Goal: Task Accomplishment & Management: Complete application form

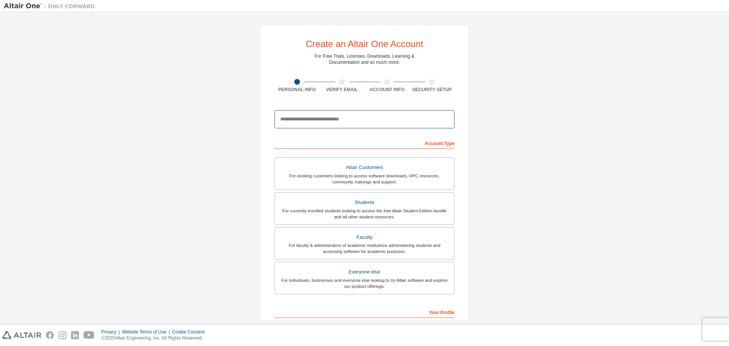
click at [314, 118] on input "email" at bounding box center [364, 119] width 180 height 18
type input "**********"
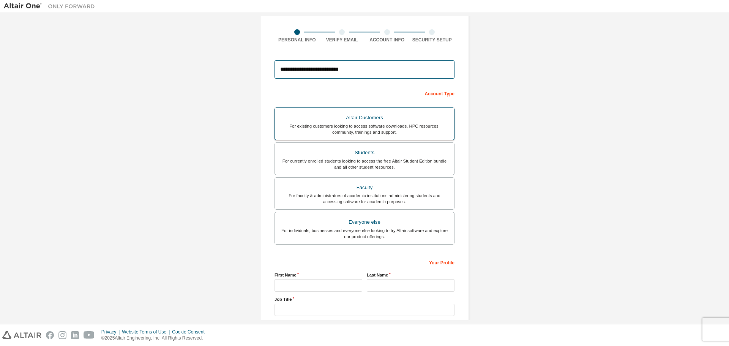
scroll to position [98, 0]
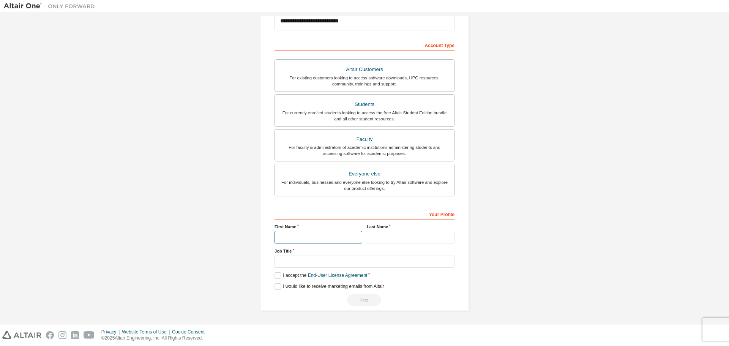
click at [325, 238] on input "text" at bounding box center [318, 237] width 88 height 13
type input "*****"
click at [384, 242] on input "text" at bounding box center [411, 237] width 88 height 13
type input "******"
click at [364, 263] on input "text" at bounding box center [364, 261] width 180 height 13
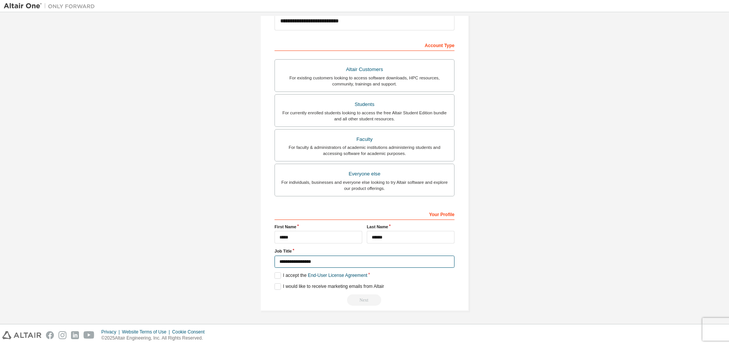
type input "**********"
click at [312, 296] on div "Next" at bounding box center [364, 299] width 180 height 11
click at [360, 298] on div "Next" at bounding box center [364, 299] width 180 height 11
click at [282, 274] on label "I accept the End-User License Agreement" at bounding box center [320, 275] width 93 height 6
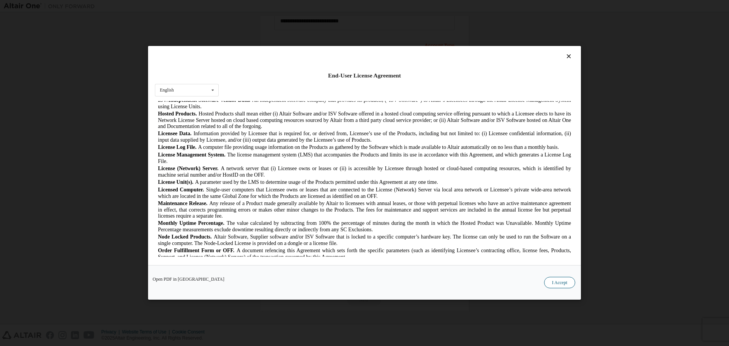
scroll to position [228, 0]
click at [559, 283] on button "I Accept" at bounding box center [559, 282] width 31 height 11
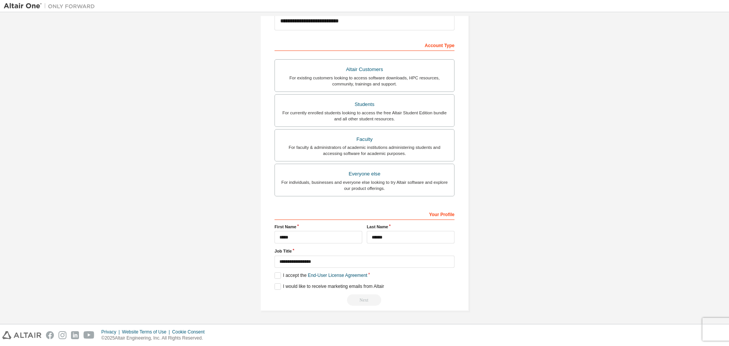
click at [412, 285] on div "I would like to receive marketing emails from Altair" at bounding box center [364, 286] width 180 height 6
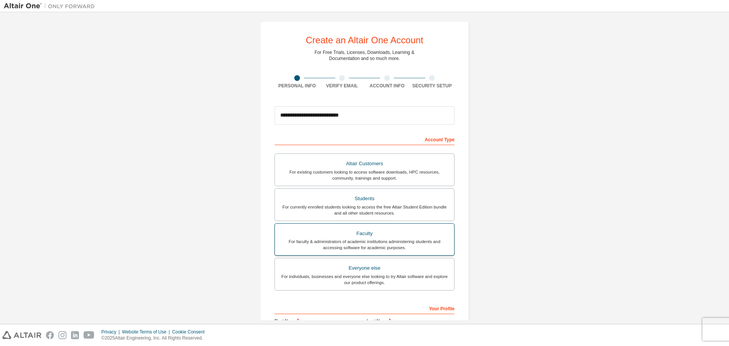
scroll to position [0, 0]
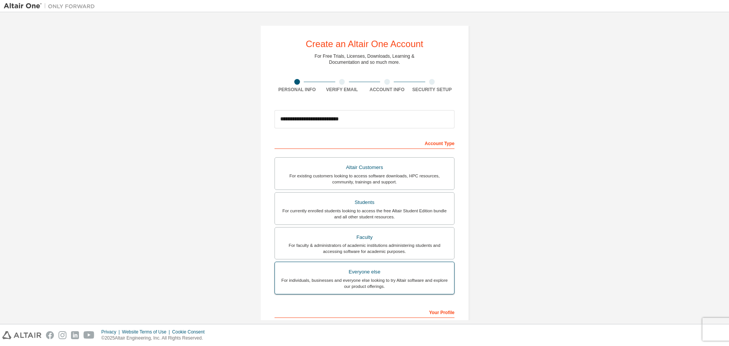
click at [353, 278] on div "For individuals, businesses and everyone else looking to try Altair software an…" at bounding box center [364, 283] width 170 height 12
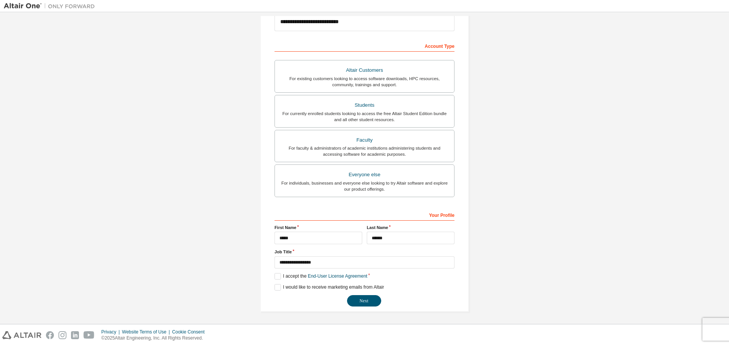
scroll to position [98, 0]
click at [406, 117] on div "For currently enrolled students looking to access the free Altair Student Editi…" at bounding box center [364, 116] width 170 height 12
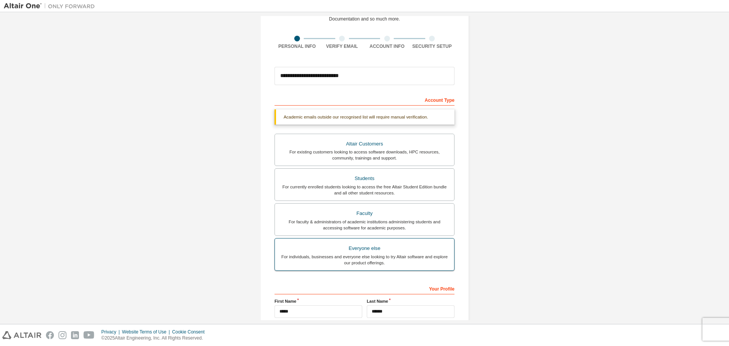
scroll to position [43, 0]
click at [389, 155] on div "For existing customers looking to access software downloads, HPC resources, com…" at bounding box center [364, 156] width 170 height 12
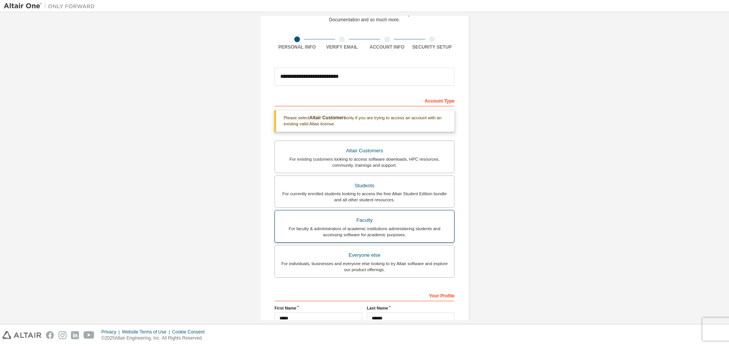
click at [371, 227] on div "For faculty & administrators of academic institutions administering students an…" at bounding box center [364, 231] width 170 height 12
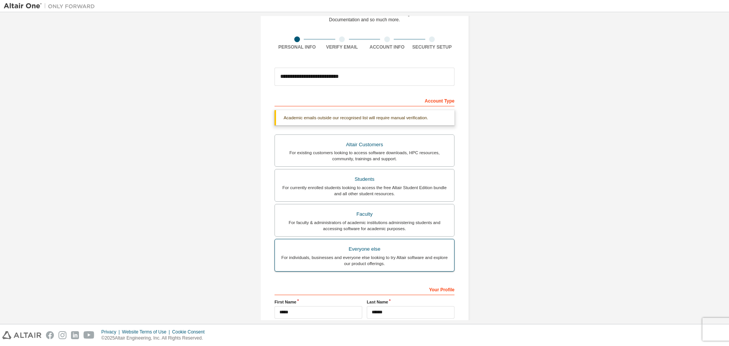
click at [370, 253] on div "Everyone else" at bounding box center [364, 249] width 170 height 11
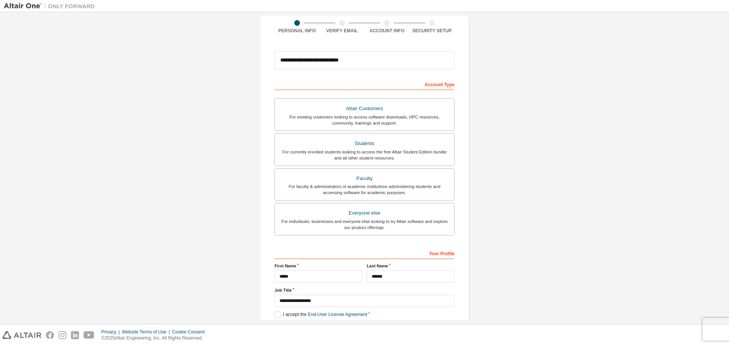
scroll to position [98, 0]
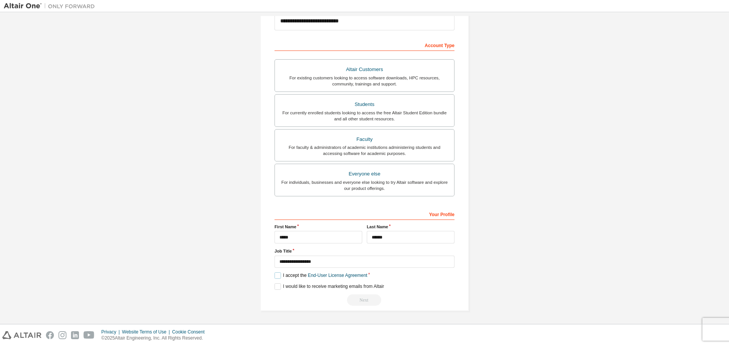
click at [299, 275] on label "I accept the End-User License Agreement" at bounding box center [320, 275] width 93 height 6
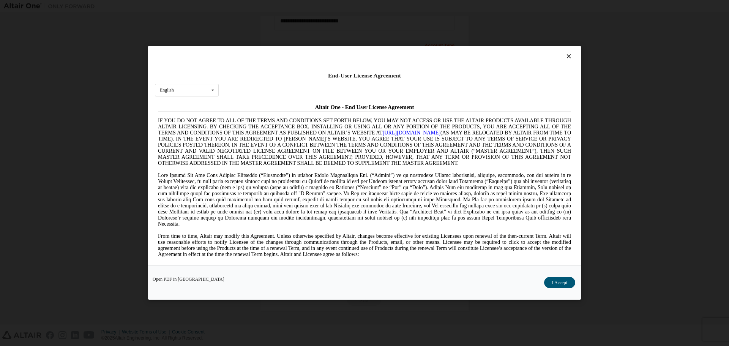
scroll to position [0, 0]
click at [568, 290] on div "Open PDF in New Tab I Accept" at bounding box center [364, 282] width 433 height 35
drag, startPoint x: 567, startPoint y: 290, endPoint x: 565, endPoint y: 285, distance: 5.1
click at [567, 289] on div "Open PDF in New Tab I Accept" at bounding box center [364, 282] width 433 height 35
click at [565, 285] on button "I Accept" at bounding box center [559, 282] width 31 height 11
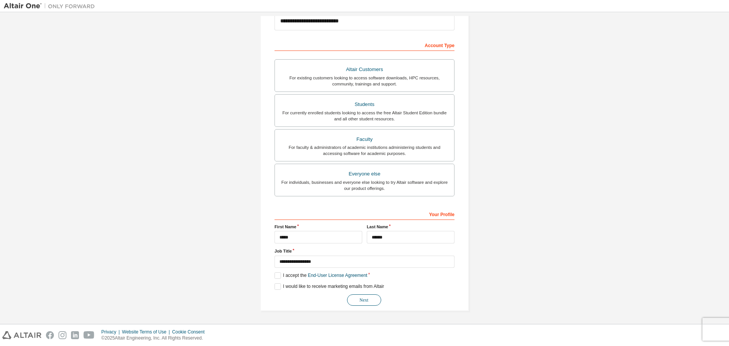
drag, startPoint x: 354, startPoint y: 299, endPoint x: 361, endPoint y: 299, distance: 7.2
click at [361, 299] on button "Next" at bounding box center [364, 299] width 34 height 11
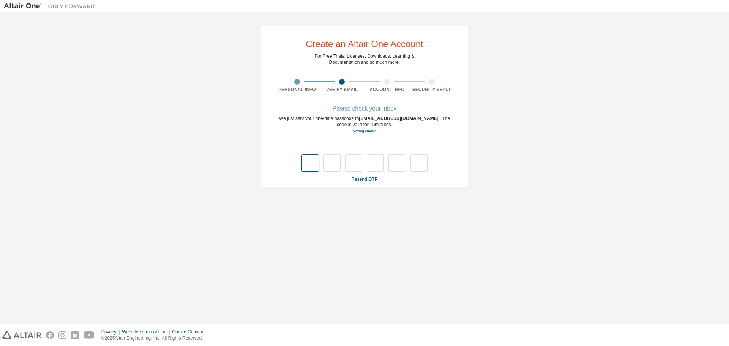
click at [305, 162] on input "text" at bounding box center [309, 162] width 17 height 17
type input "*"
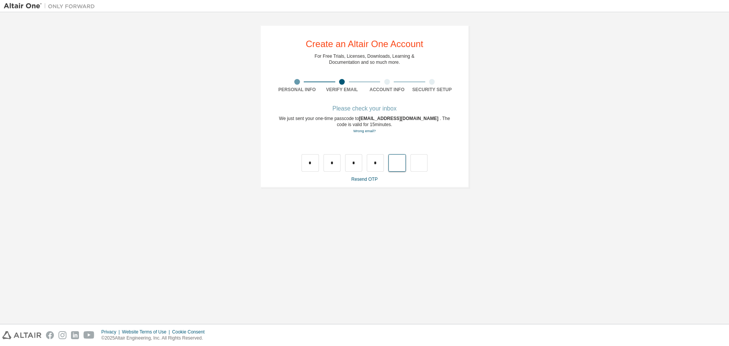
type input "*"
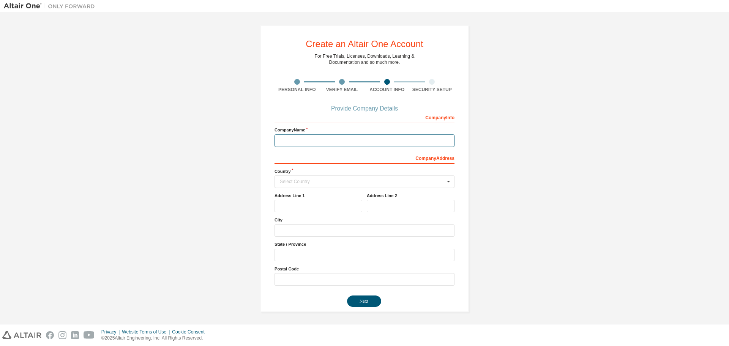
click at [353, 136] on input "text" at bounding box center [364, 140] width 180 height 13
type input "**********"
click at [307, 185] on input "text" at bounding box center [364, 182] width 179 height 12
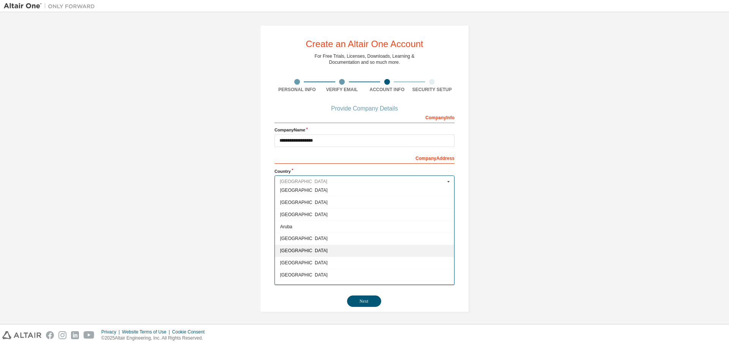
scroll to position [113, 0]
click at [292, 240] on span "[GEOGRAPHIC_DATA]" at bounding box center [364, 237] width 169 height 5
type input "***"
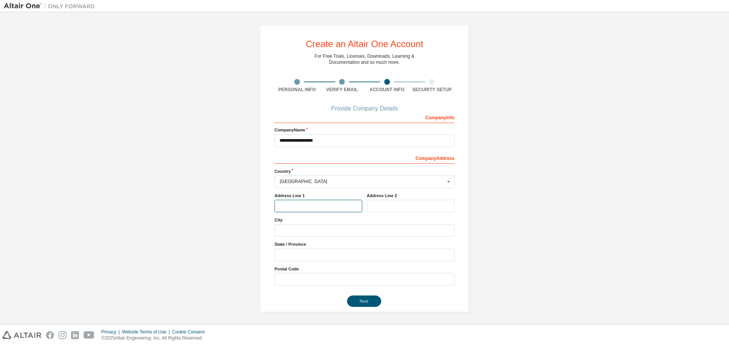
click at [312, 205] on input "text" at bounding box center [318, 206] width 88 height 13
click at [297, 228] on input "text" at bounding box center [364, 230] width 180 height 13
click at [368, 302] on button "Next" at bounding box center [364, 300] width 34 height 11
